Goal: Task Accomplishment & Management: Use online tool/utility

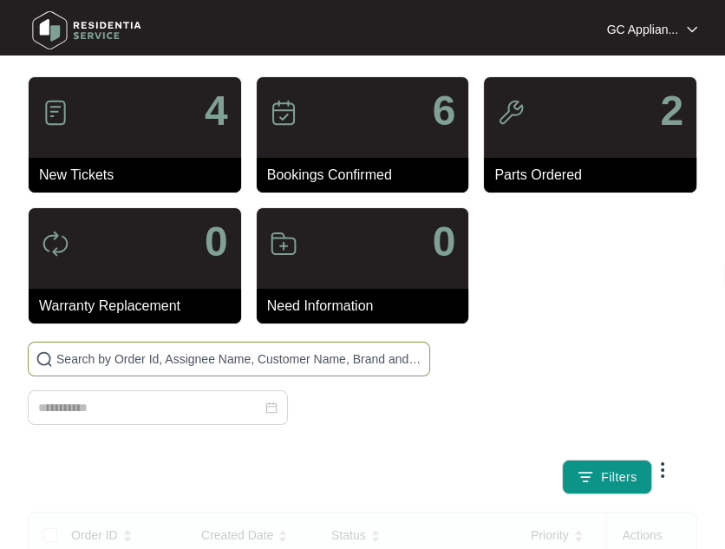
click at [160, 355] on input "text" at bounding box center [239, 359] width 366 height 19
type input "640972"
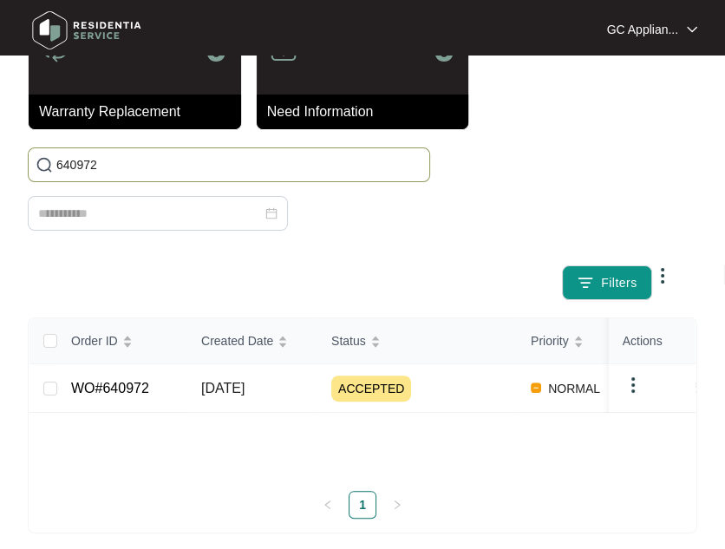
scroll to position [205, 0]
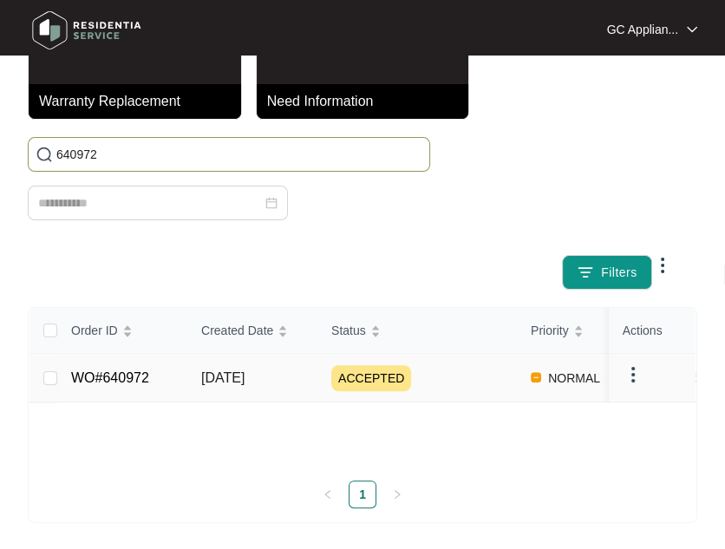
click at [357, 375] on span "ACCEPTED" at bounding box center [371, 378] width 80 height 26
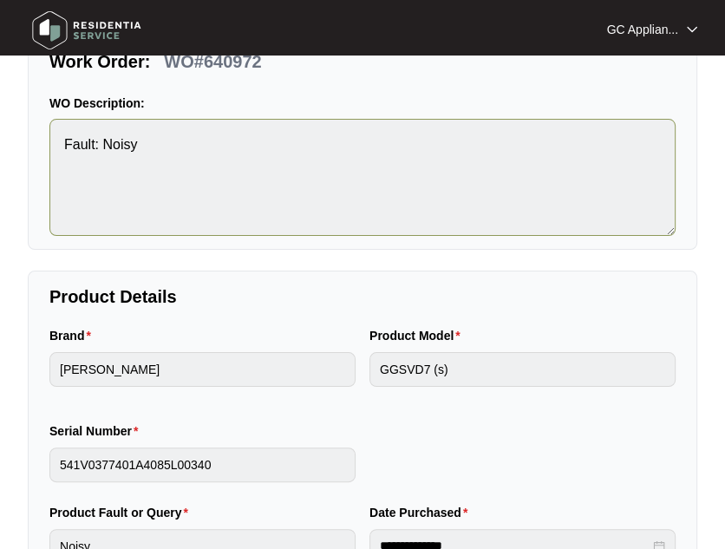
scroll to position [86, 0]
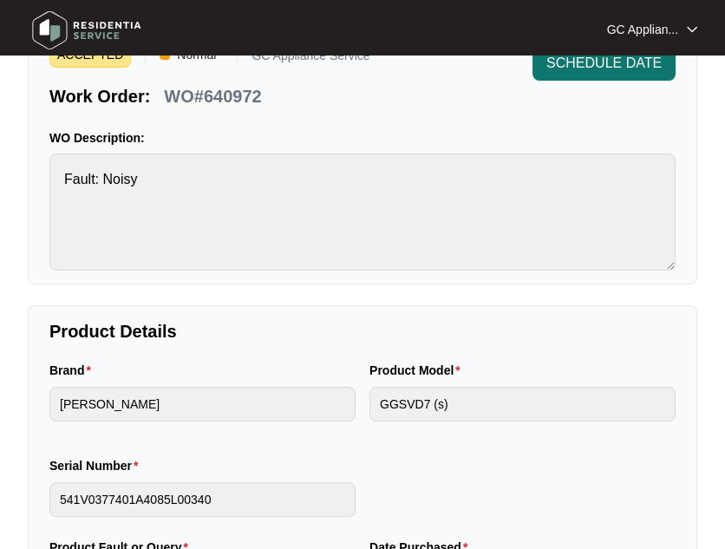
click at [563, 75] on button "SCHEDULE DATE" at bounding box center [604, 63] width 143 height 35
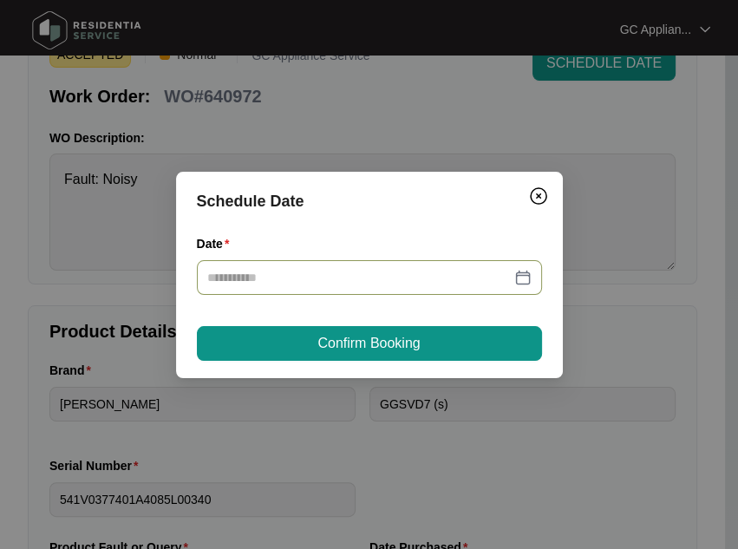
click at [429, 290] on div at bounding box center [369, 277] width 345 height 35
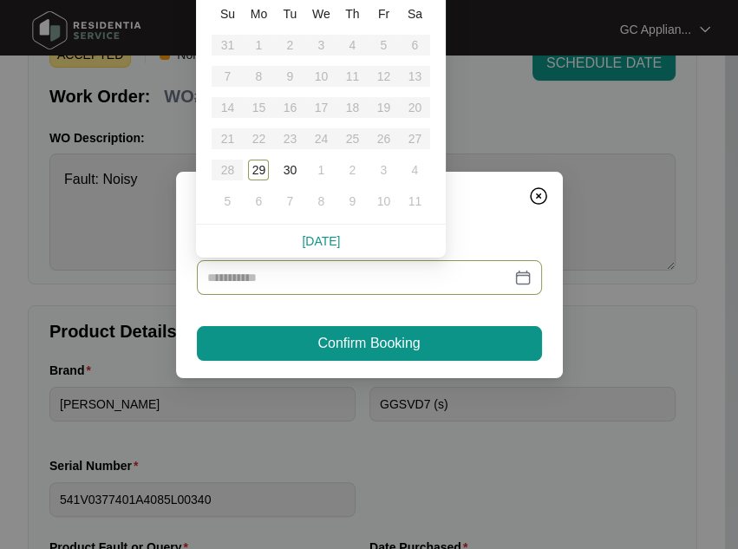
click at [327, 246] on link "[DATE]" at bounding box center [321, 241] width 38 height 14
type input "**********"
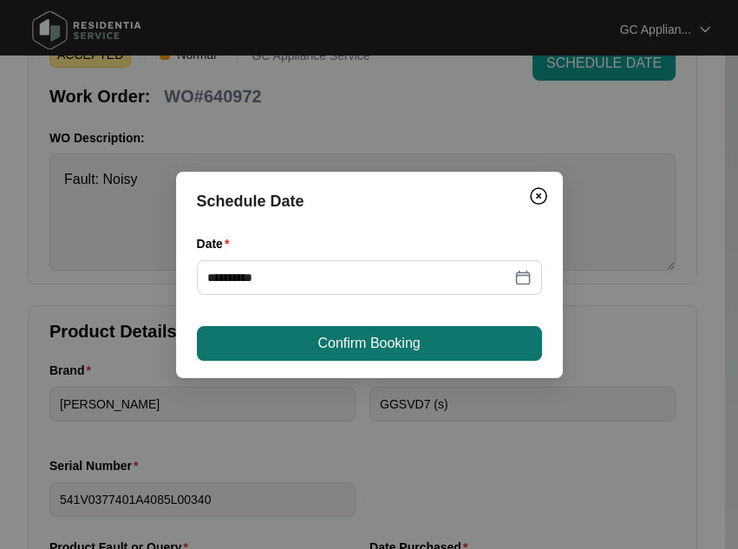
click at [328, 329] on button "Confirm Booking" at bounding box center [369, 343] width 345 height 35
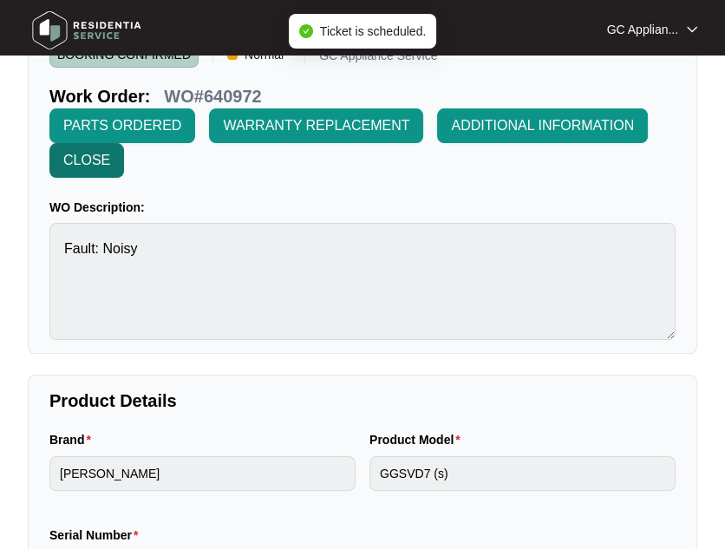
click at [91, 165] on span "CLOSE" at bounding box center [86, 160] width 47 height 21
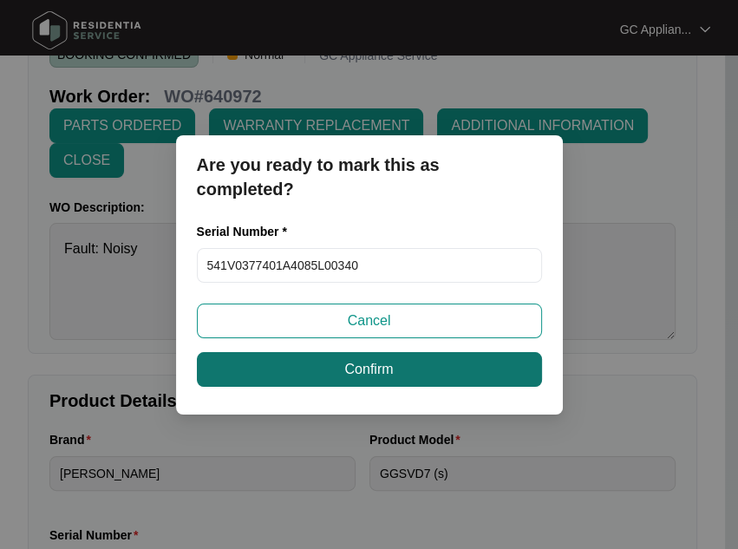
click at [278, 372] on button "Confirm" at bounding box center [369, 369] width 345 height 35
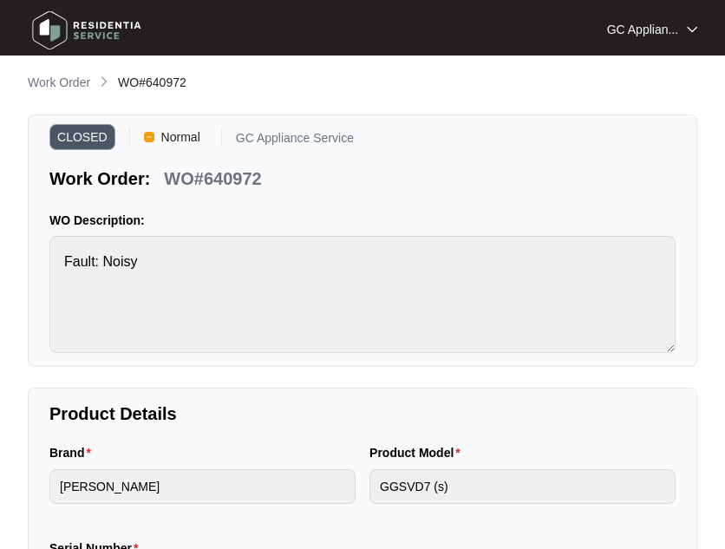
scroll to position [0, 0]
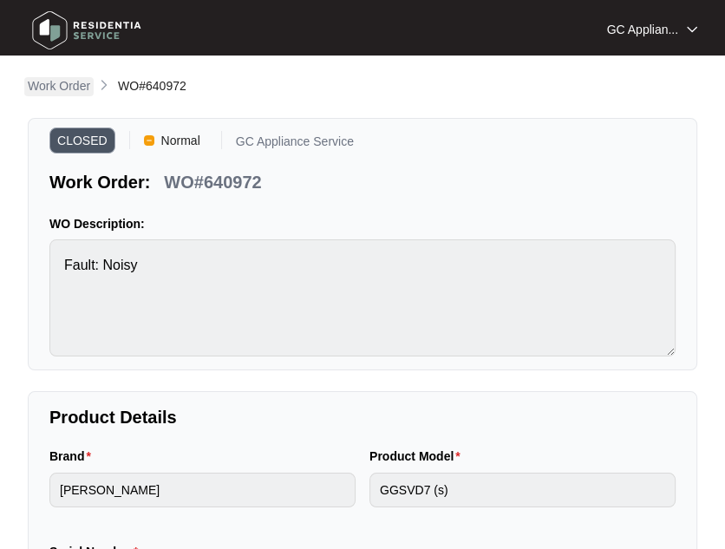
click at [44, 93] on p "Work Order" at bounding box center [59, 85] width 62 height 17
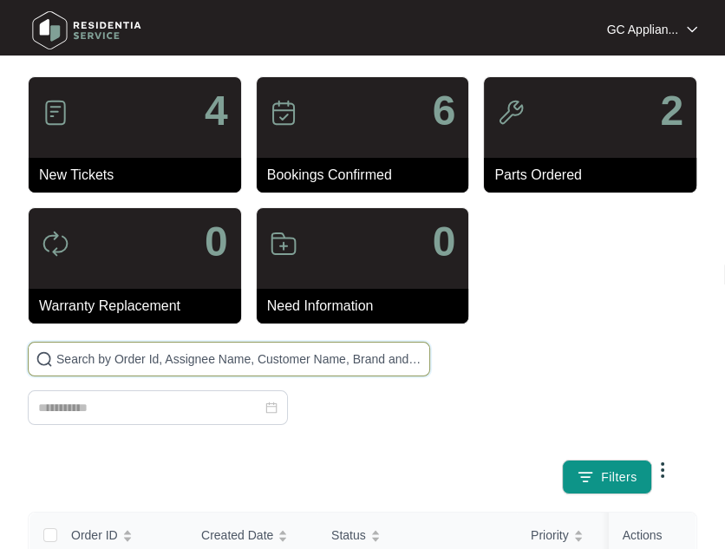
click at [199, 356] on input "text" at bounding box center [239, 359] width 366 height 19
type input "636987"
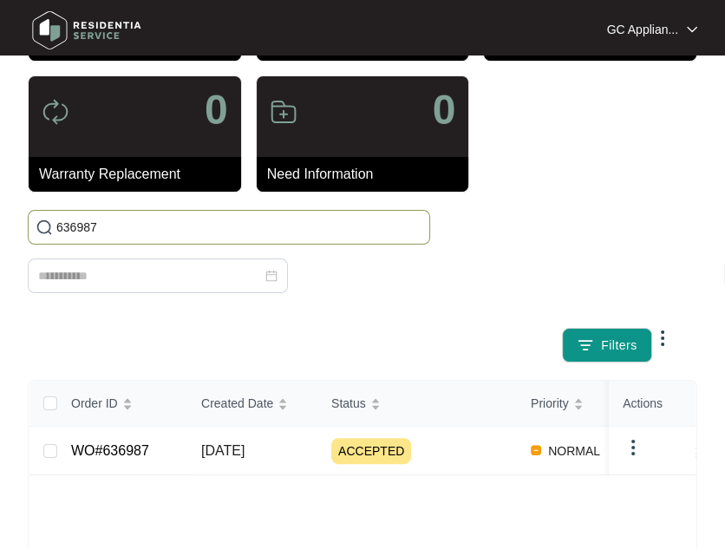
scroll to position [173, 0]
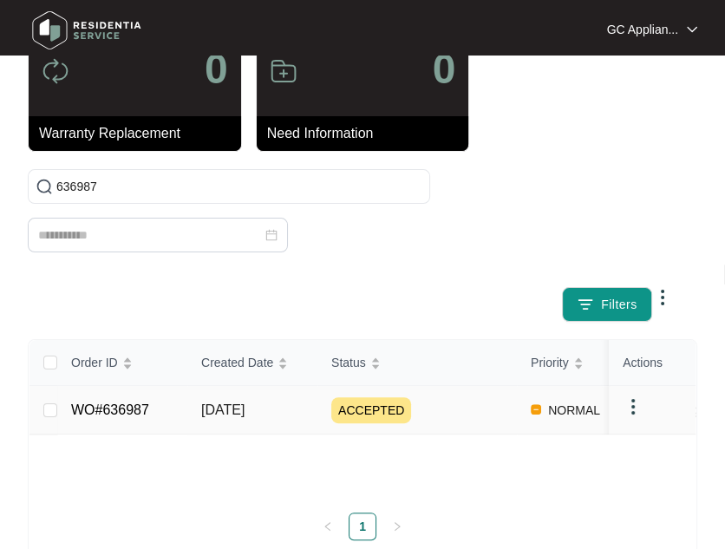
click at [229, 409] on span "[DATE]" at bounding box center [222, 410] width 43 height 15
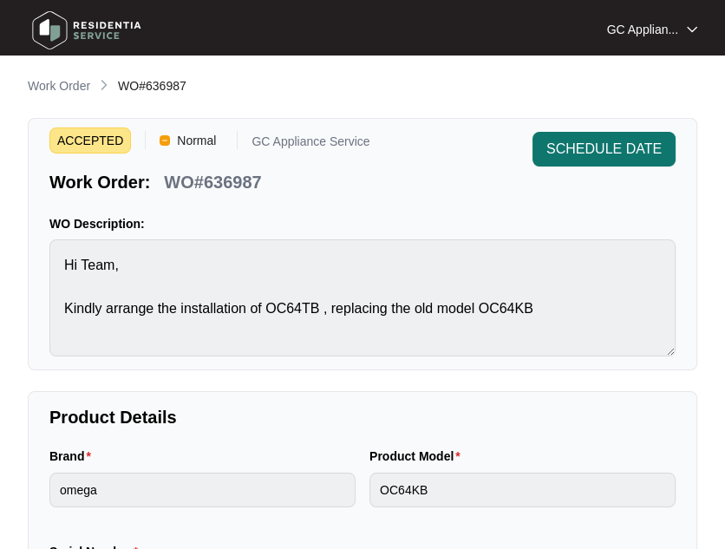
click at [607, 160] on span "SCHEDULE DATE" at bounding box center [604, 149] width 115 height 21
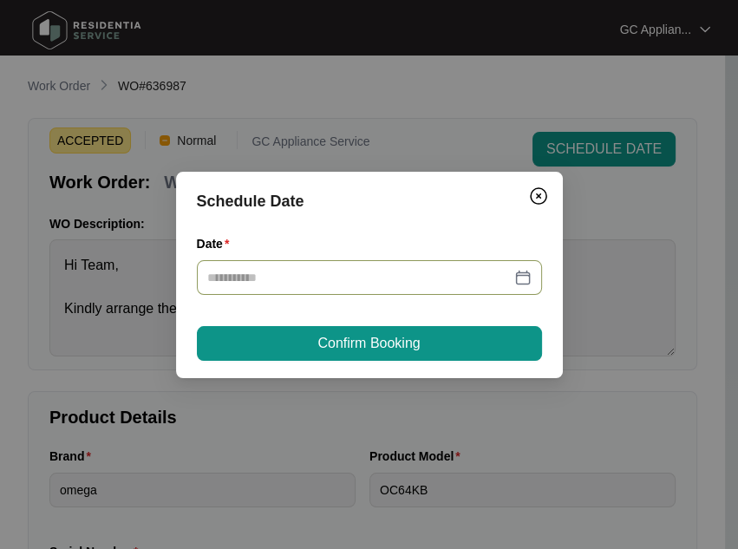
click at [305, 267] on div at bounding box center [369, 277] width 345 height 35
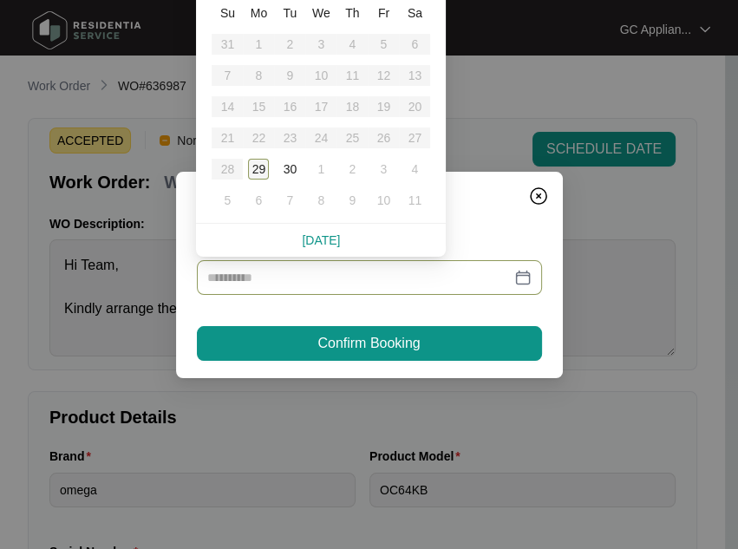
drag, startPoint x: 256, startPoint y: 172, endPoint x: 258, endPoint y: 183, distance: 11.4
click at [256, 173] on div "29" at bounding box center [258, 169] width 21 height 21
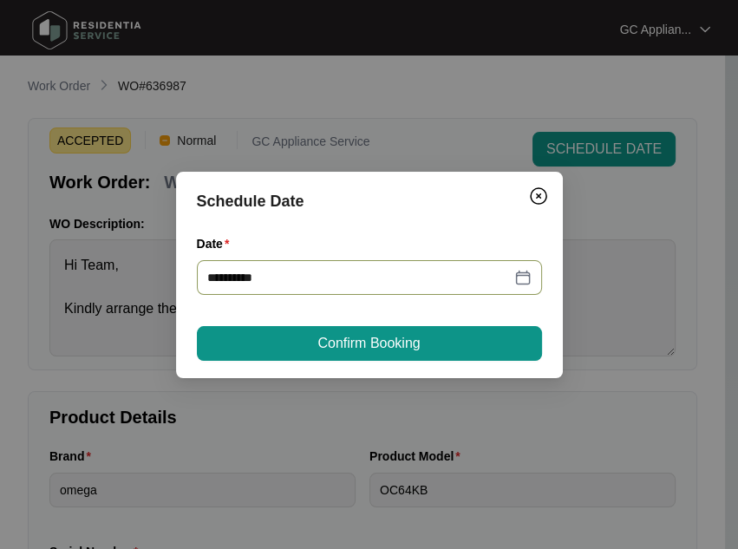
type input "**********"
click at [303, 346] on button "Confirm Booking" at bounding box center [369, 343] width 345 height 35
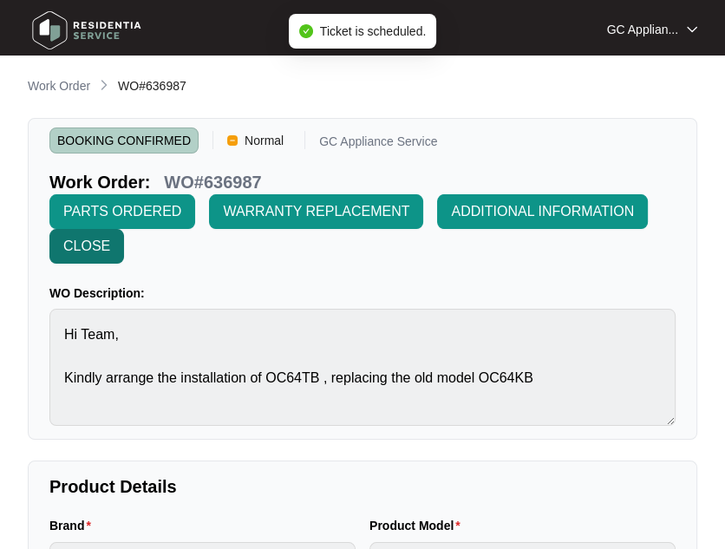
click at [82, 249] on span "CLOSE" at bounding box center [86, 246] width 47 height 21
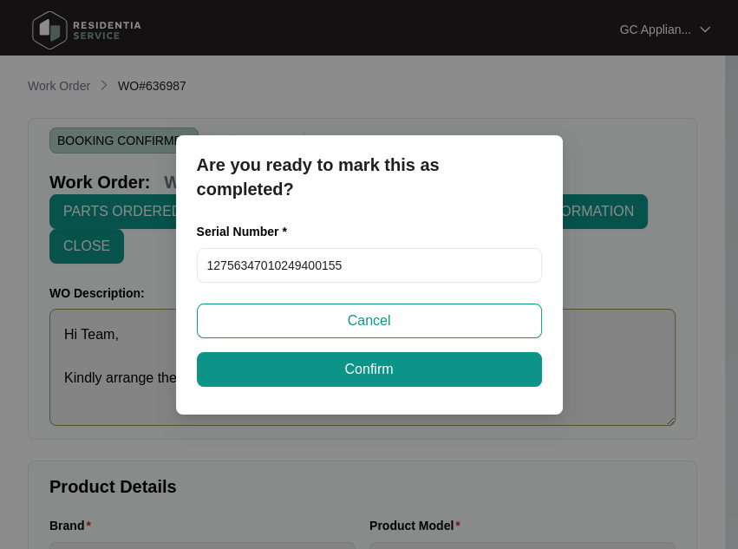
click at [383, 378] on span "Confirm" at bounding box center [368, 369] width 49 height 21
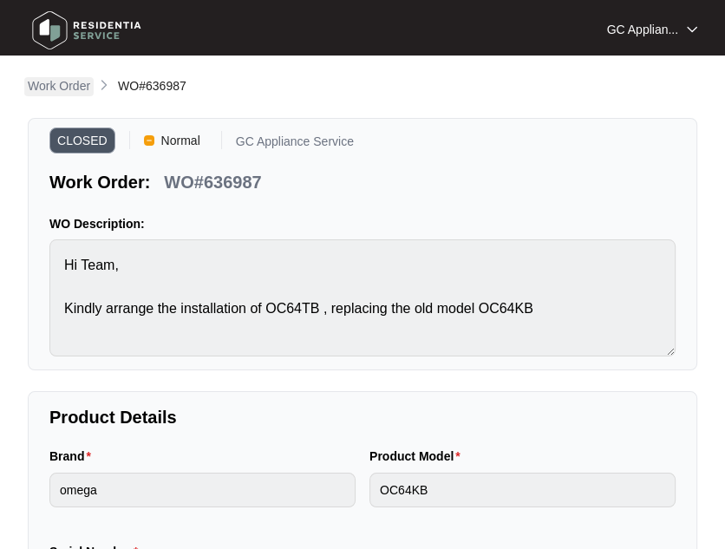
click at [71, 82] on p "Work Order" at bounding box center [59, 85] width 62 height 17
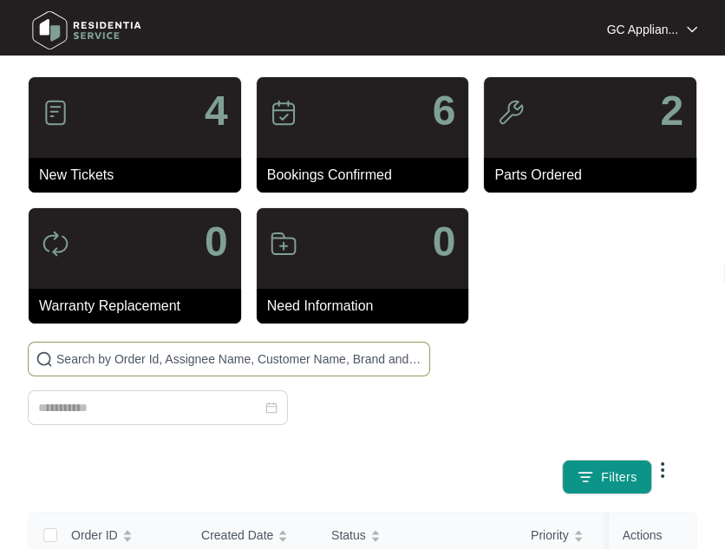
click at [78, 356] on input "text" at bounding box center [239, 359] width 366 height 19
click at [73, 358] on input "text" at bounding box center [239, 359] width 366 height 19
click at [92, 355] on input "text" at bounding box center [239, 359] width 366 height 19
type input "640404"
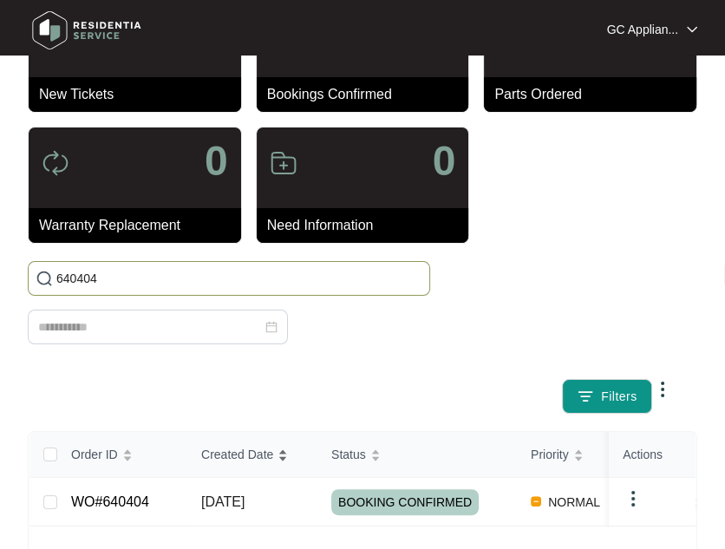
scroll to position [173, 0]
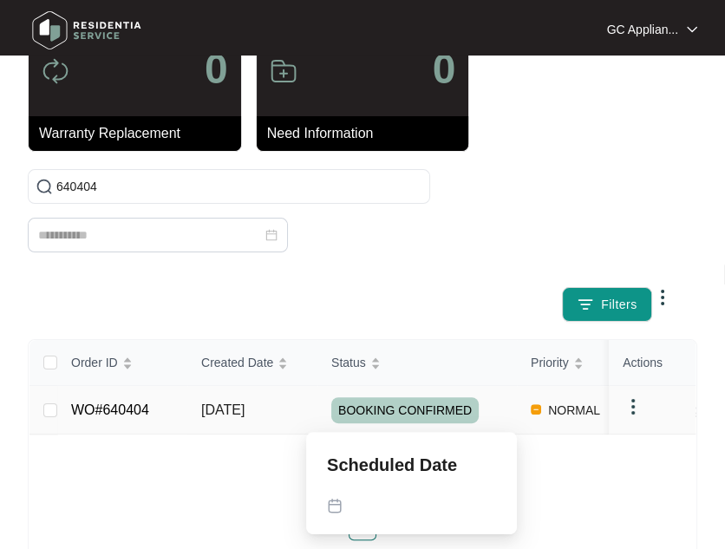
click at [404, 407] on span "BOOKING CONFIRMED" at bounding box center [404, 410] width 147 height 26
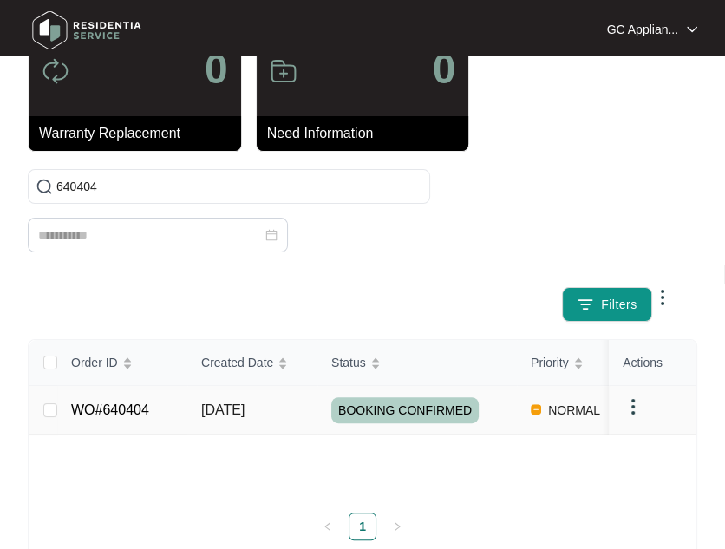
click at [121, 416] on link "WO#640404" at bounding box center [110, 410] width 78 height 15
click at [122, 407] on link "WO#640404" at bounding box center [110, 410] width 78 height 15
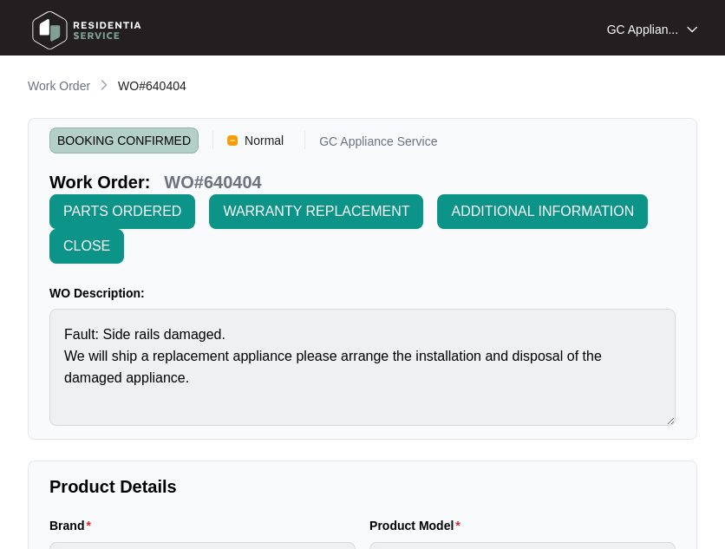
click at [91, 404] on div at bounding box center [362, 274] width 725 height 549
click at [65, 245] on span "CLOSE" at bounding box center [86, 246] width 47 height 21
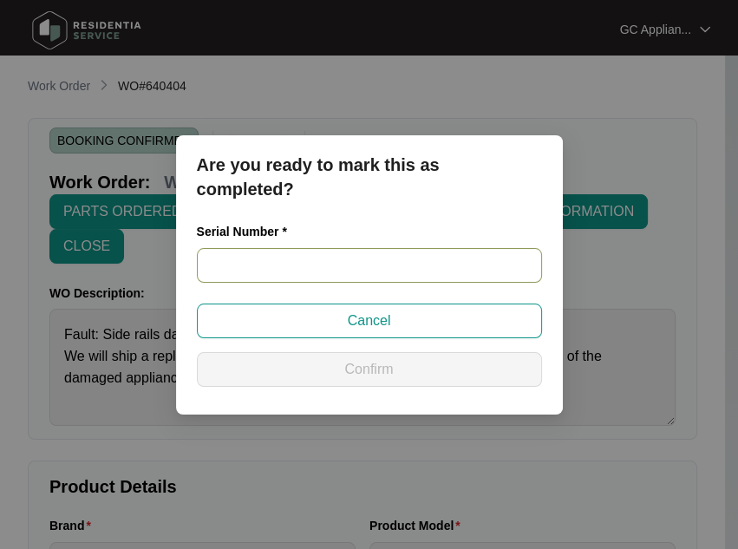
click at [247, 268] on input "text" at bounding box center [369, 265] width 345 height 35
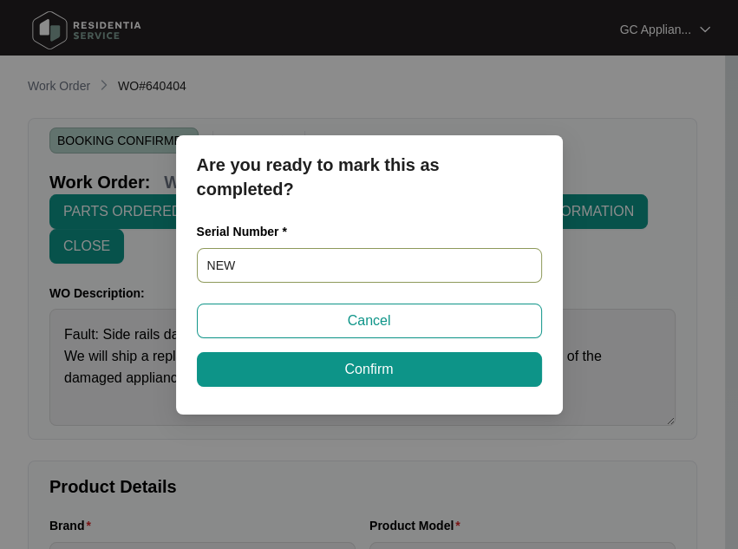
paste input "25078439070100068"
click at [233, 264] on input "NEW25078439070100068" at bounding box center [369, 265] width 345 height 35
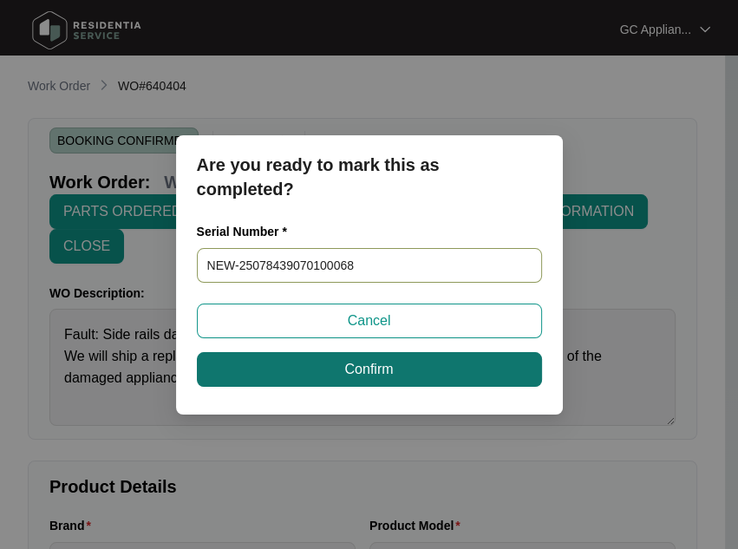
type input "NEW-25078439070100068"
click at [330, 375] on button "Confirm" at bounding box center [369, 369] width 345 height 35
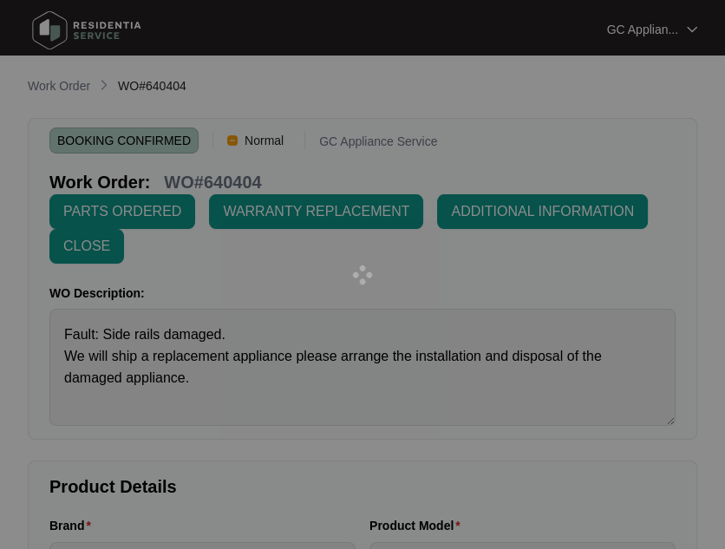
type input "NEW-25078439070100068"
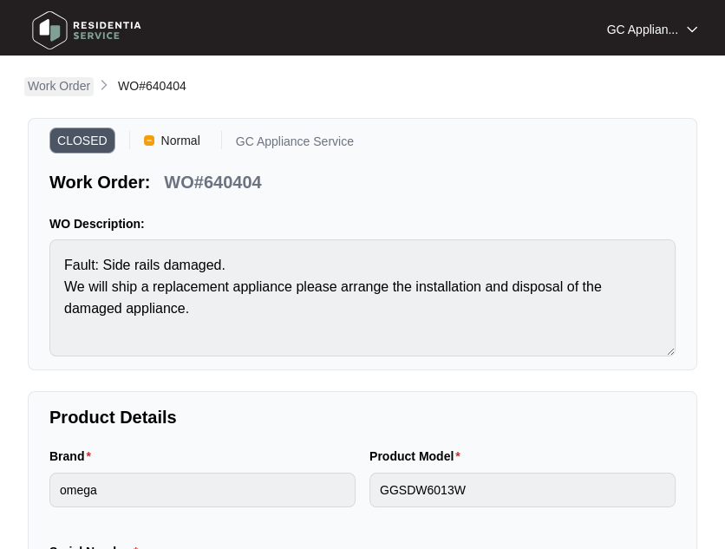
click at [58, 84] on p "Work Order" at bounding box center [59, 85] width 62 height 17
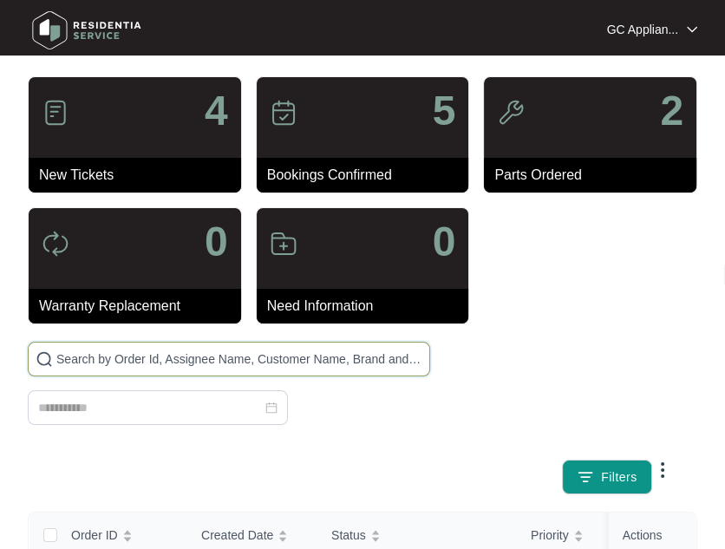
click at [160, 357] on input "text" at bounding box center [239, 359] width 366 height 19
type input "643370"
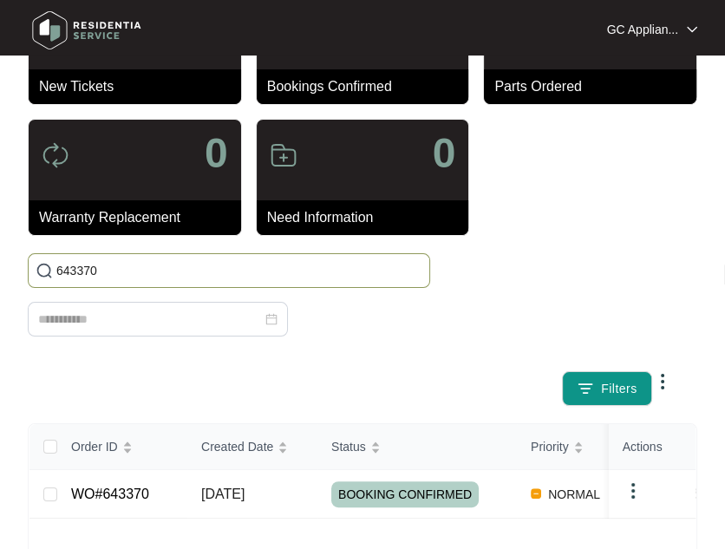
scroll to position [205, 0]
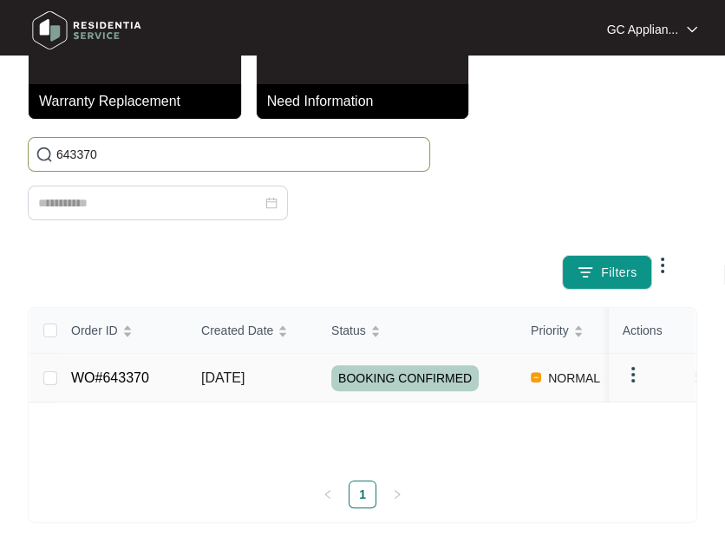
click at [117, 377] on link "WO#643370" at bounding box center [110, 377] width 78 height 15
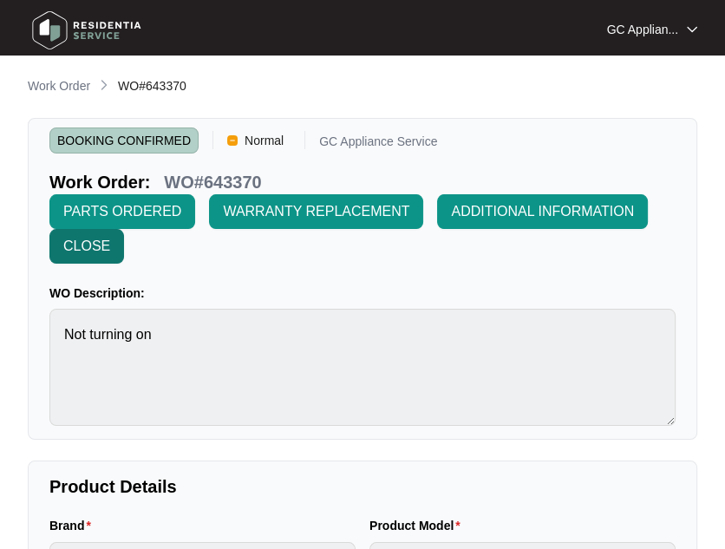
click at [88, 245] on span "CLOSE" at bounding box center [86, 246] width 47 height 21
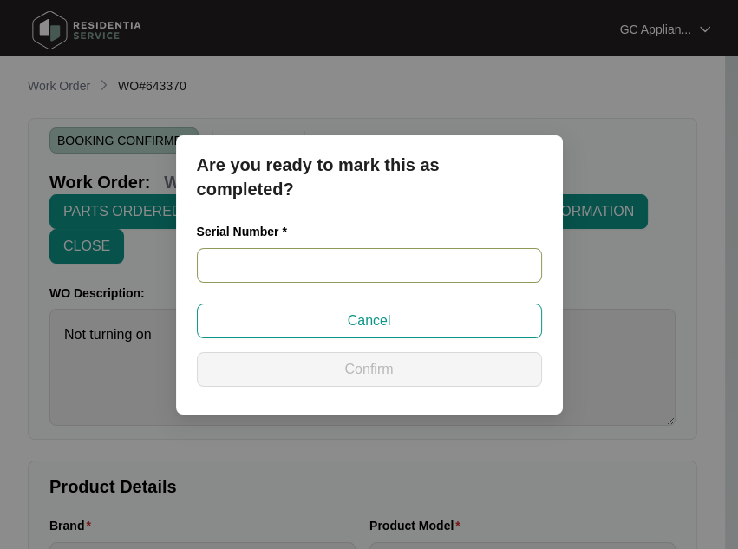
click at [330, 259] on input "text" at bounding box center [369, 265] width 345 height 35
paste input "23098083030100082"
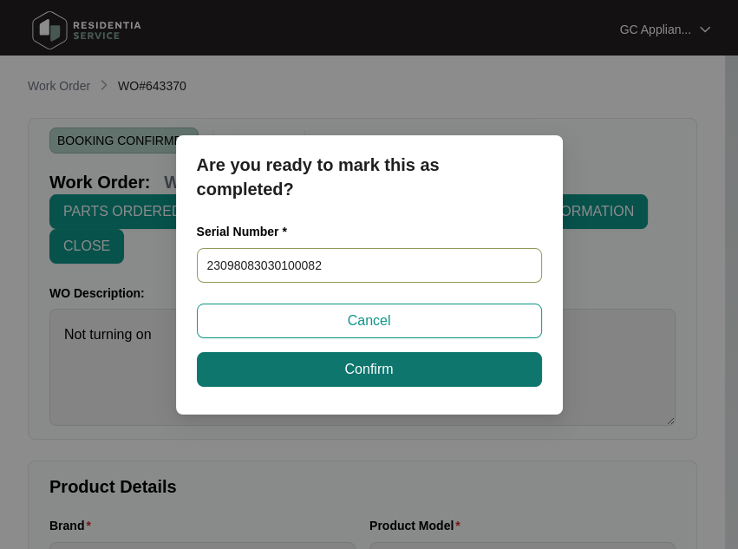
type input "23098083030100082"
click at [350, 368] on span "Confirm" at bounding box center [368, 369] width 49 height 21
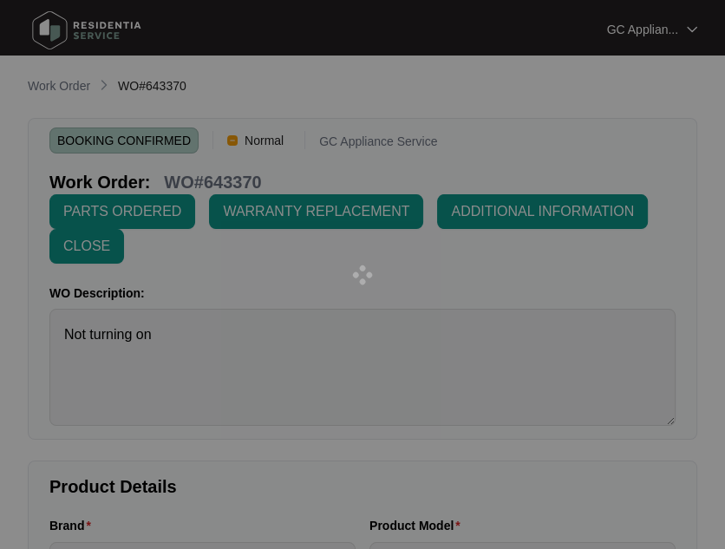
type input "23098083030100082"
